Goal: Information Seeking & Learning: Understand process/instructions

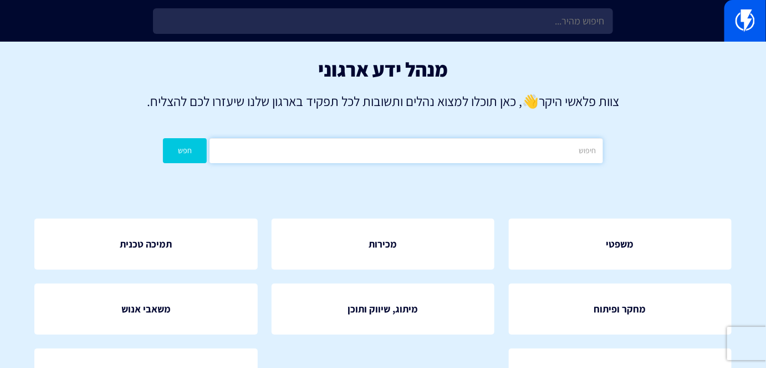
click at [463, 159] on input "text" at bounding box center [406, 150] width 393 height 25
type input "מ"
type input "כותרת"
click at [193, 144] on button "חפש" at bounding box center [185, 150] width 44 height 25
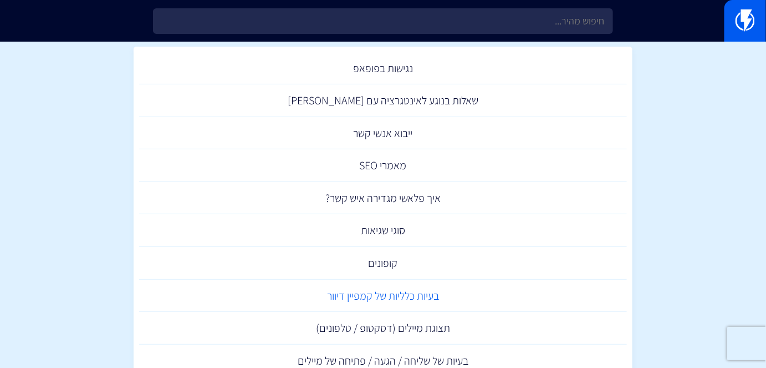
scroll to position [125, 0]
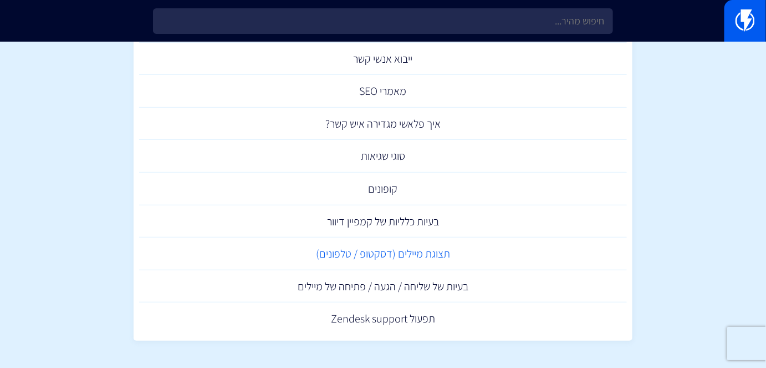
click at [421, 261] on link "תצוגת מיילים (דסקטופ / טלפונים)" at bounding box center [383, 253] width 488 height 33
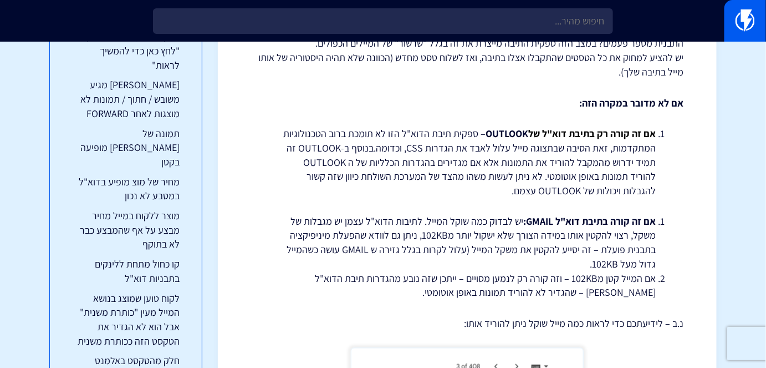
scroll to position [403, 0]
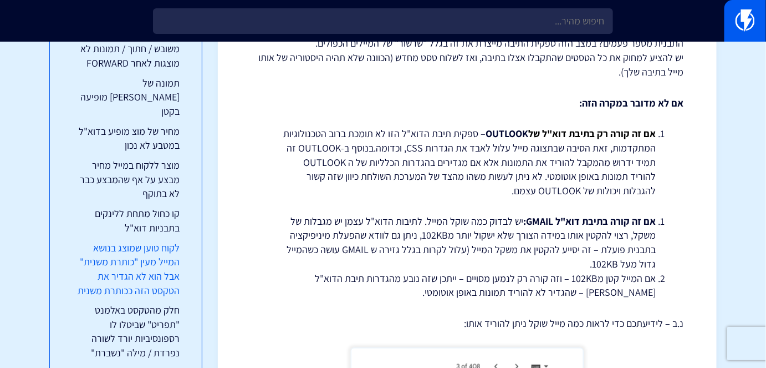
click at [164, 241] on link "לקוח טוען שמוצג בנושא המייל מעין "כותרת משנית" אבל הוא לא הגדיר את הטקסט הזה ככ…" at bounding box center [126, 269] width 108 height 57
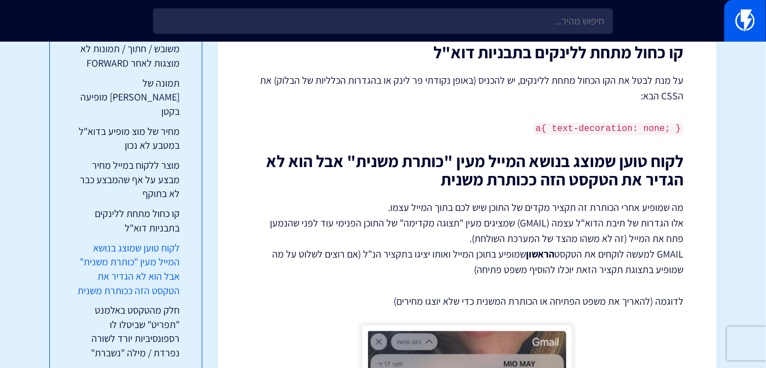
click at [164, 241] on link "לקוח טוען שמוצג בנושא המייל מעין "כותרת משנית" אבל הוא לא הגדיר את הטקסט הזה ככ…" at bounding box center [126, 269] width 108 height 57
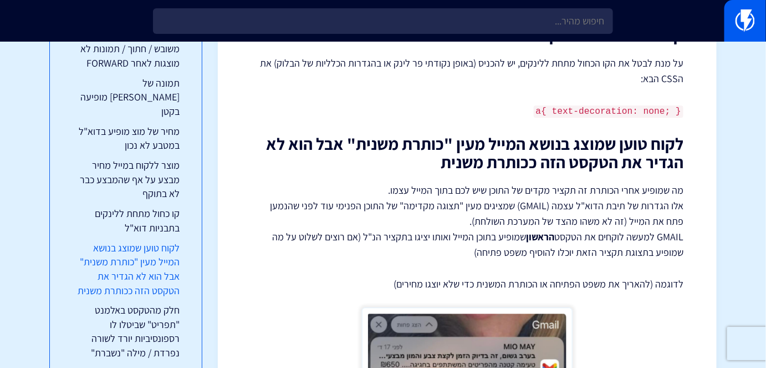
click at [164, 241] on link "לקוח טוען שמוצג בנושא המייל מעין "כותרת משנית" אבל הוא לא הגדיר את הטקסט הזה ככ…" at bounding box center [126, 269] width 108 height 57
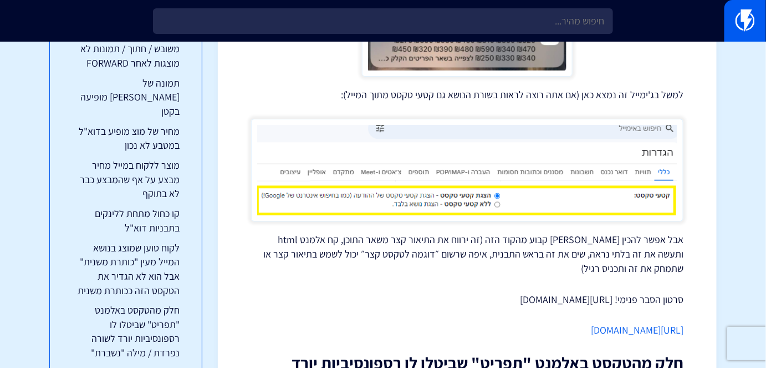
scroll to position [4081, 0]
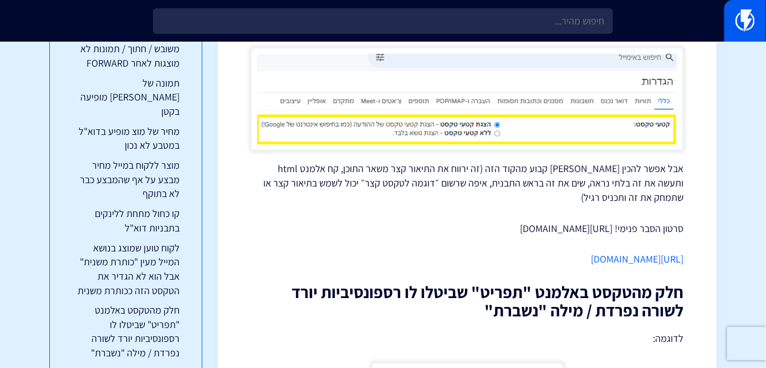
click at [591, 252] on link "https://gist.githubusercontent.com/CBox/1e4d8547e05c8a0e5dea71e99677e616/raw/a9…" at bounding box center [637, 258] width 93 height 13
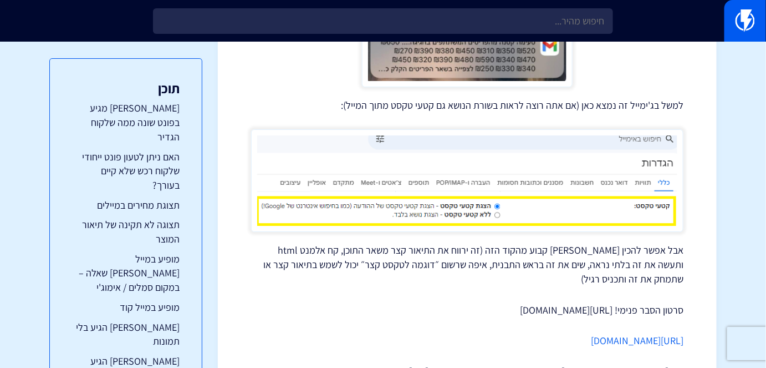
scroll to position [4064, 0]
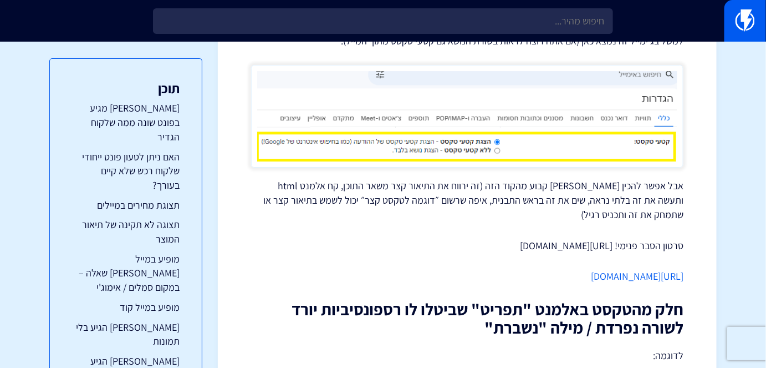
drag, startPoint x: 335, startPoint y: 193, endPoint x: 613, endPoint y: 192, distance: 277.7
click at [613, 238] on p "סרטון הסבר פנימי! https://www.loom.com/share/8315a3d35f584a92814ce832e9930714" at bounding box center [467, 245] width 432 height 14
copy p "https://www.loom.com/share/8315a3d35f584a92814ce832e9930714"
